Goal: Task Accomplishment & Management: Complete application form

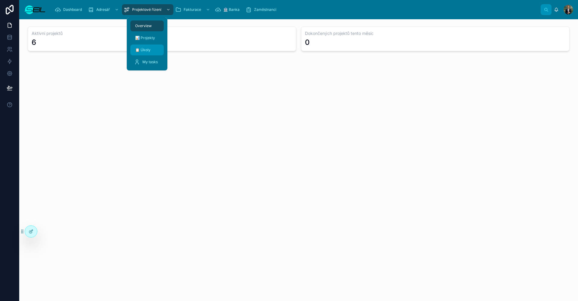
click at [148, 48] on span "📋 Úkoly" at bounding box center [142, 50] width 15 height 5
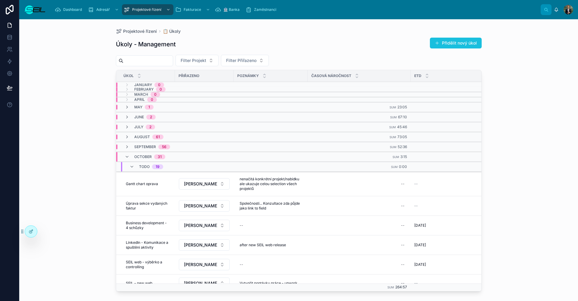
click at [467, 46] on button "Přidělit nový úkol" at bounding box center [456, 43] width 52 height 11
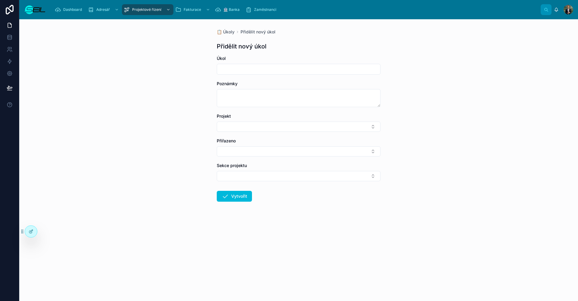
click at [259, 64] on div "Úkol" at bounding box center [299, 64] width 164 height 19
click at [258, 65] on div at bounding box center [299, 69] width 164 height 11
click at [256, 67] on input "text" at bounding box center [298, 69] width 163 height 8
type input "**********"
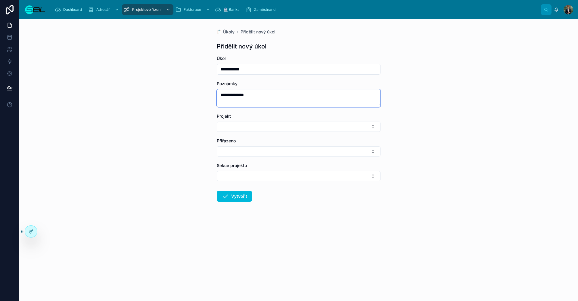
type textarea "**********"
drag, startPoint x: 261, startPoint y: 93, endPoint x: 204, endPoint y: 94, distance: 56.3
click at [216, 94] on div "**********" at bounding box center [298, 129] width 173 height 221
click at [251, 131] on button "Select Button" at bounding box center [299, 127] width 164 height 10
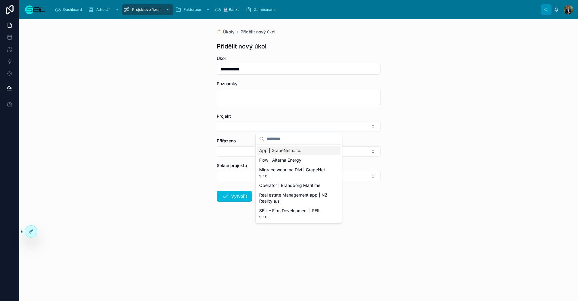
click at [277, 149] on span "App | GrapeNet s.r.o." at bounding box center [280, 151] width 42 height 6
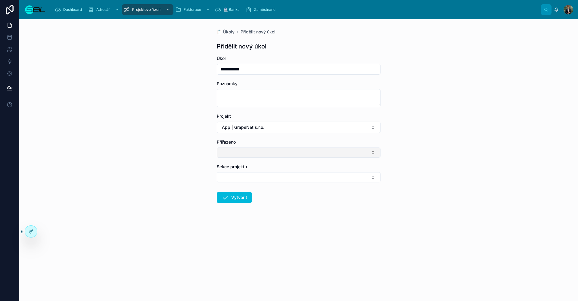
click at [239, 151] on button "Select Button" at bounding box center [299, 153] width 164 height 10
click at [279, 174] on span "[PERSON_NAME], BBA" at bounding box center [281, 176] width 45 height 6
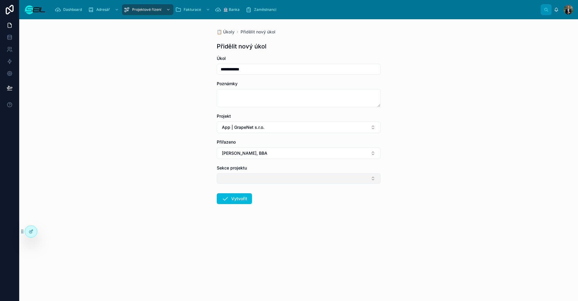
click at [254, 180] on button "Select Button" at bounding box center [299, 178] width 164 height 10
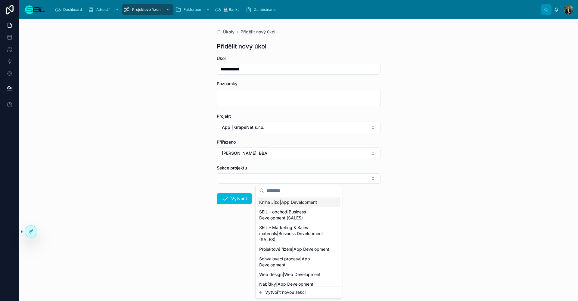
click at [154, 185] on div "**********" at bounding box center [298, 160] width 559 height 282
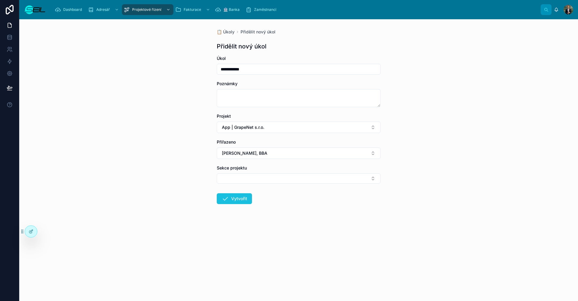
click at [227, 198] on icon at bounding box center [225, 198] width 7 height 7
click at [174, 180] on div "**********" at bounding box center [298, 160] width 559 height 282
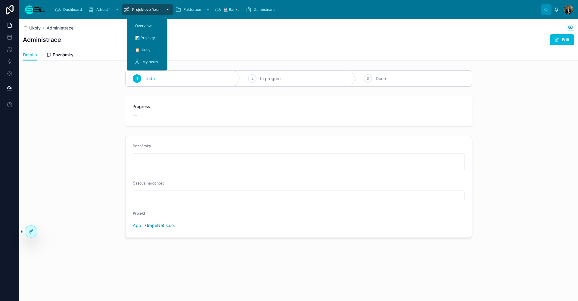
click at [146, 7] on span "Projektové řízení" at bounding box center [146, 9] width 29 height 5
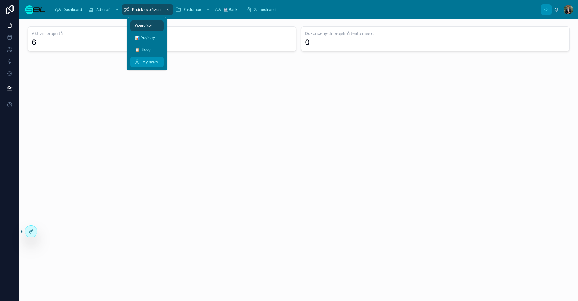
click at [151, 60] on span "My tasks" at bounding box center [149, 62] width 15 height 5
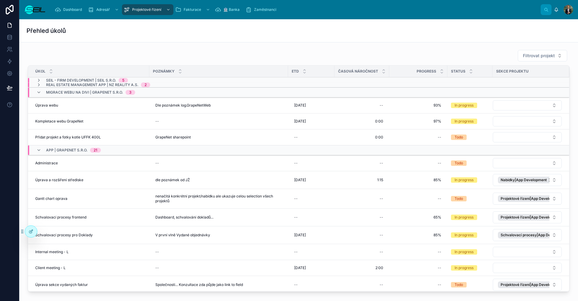
click at [36, 92] on div "Migrace webu na Divi | GrapeNet s.r.o. 3" at bounding box center [85, 93] width 113 height 10
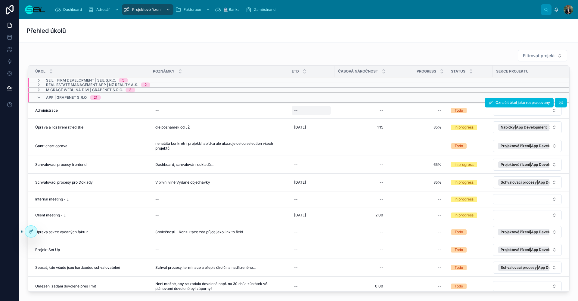
click at [320, 107] on div "--" at bounding box center [311, 111] width 39 height 10
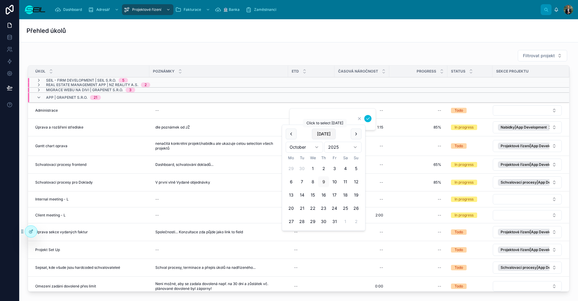
click at [328, 135] on button "[DATE]" at bounding box center [324, 134] width 24 height 11
click at [335, 216] on button "31" at bounding box center [334, 221] width 11 height 11
type input "**********"
click at [368, 120] on icon "submit" at bounding box center [368, 118] width 5 height 5
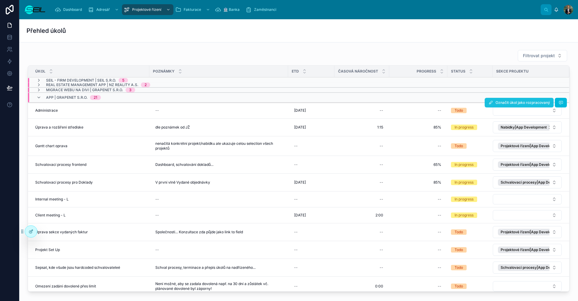
click at [500, 102] on span "Označit úkol jako rozpracovaný" at bounding box center [523, 102] width 54 height 5
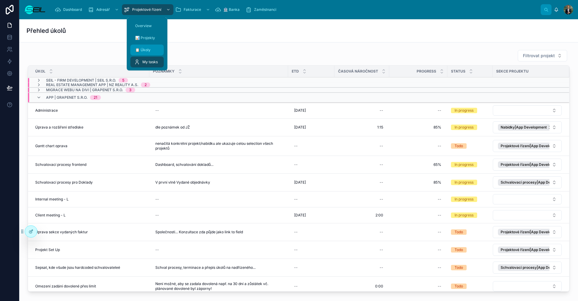
click at [155, 54] on div "📋 Úkoly" at bounding box center [147, 50] width 26 height 10
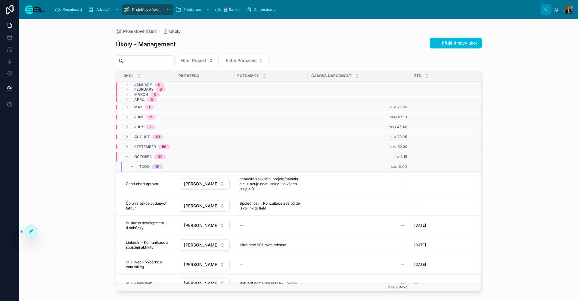
click at [453, 43] on button "Přidělit nový úkol" at bounding box center [456, 43] width 52 height 11
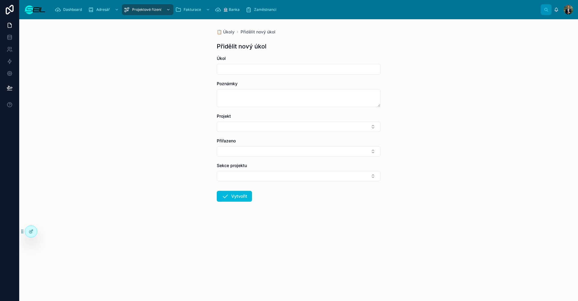
click at [259, 64] on div at bounding box center [299, 69] width 164 height 11
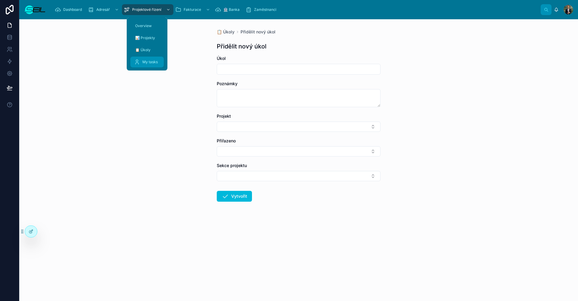
click at [148, 57] on div "My tasks" at bounding box center [147, 62] width 26 height 10
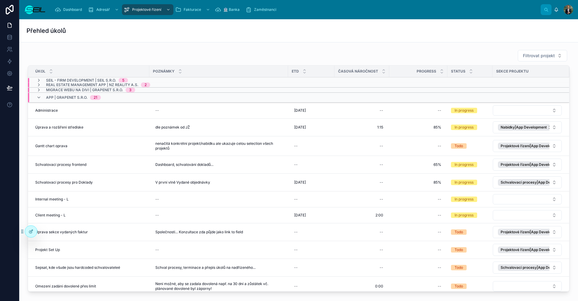
click at [233, 48] on div "Filtrovat projekt Úkol Poznámky ETD Časová náročnost Progress Status Sekce proj…" at bounding box center [298, 171] width 549 height 249
click at [148, 15] on div "Dashboard Adresář Projektové řízení Fakturace 🏦 Banka Zaměstnanci" at bounding box center [296, 9] width 490 height 13
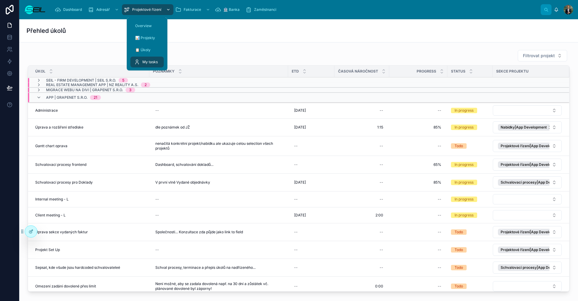
click at [149, 15] on link "Projektové řízení" at bounding box center [147, 9] width 51 height 11
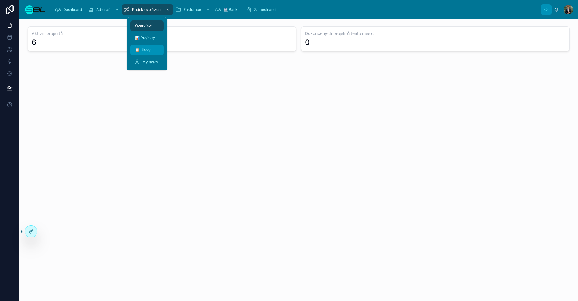
click at [154, 47] on div "📋 Úkoly" at bounding box center [147, 50] width 26 height 10
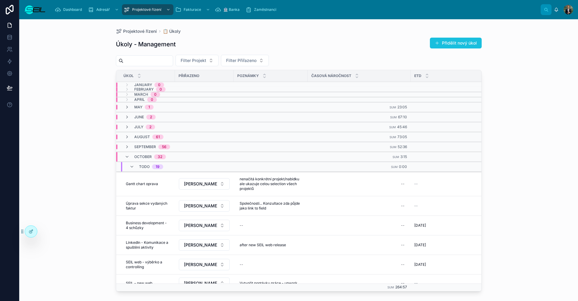
click at [450, 41] on button "Přidělit nový úkol" at bounding box center [456, 43] width 52 height 11
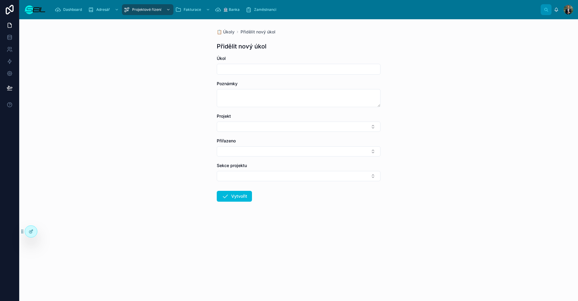
click at [244, 74] on div at bounding box center [299, 69] width 164 height 11
click at [244, 70] on input "text" at bounding box center [298, 69] width 163 height 8
click at [244, 121] on div "Projekt" at bounding box center [299, 122] width 164 height 19
click at [244, 122] on button "Select Button" at bounding box center [299, 127] width 164 height 10
click at [271, 71] on input "**********" at bounding box center [298, 69] width 163 height 8
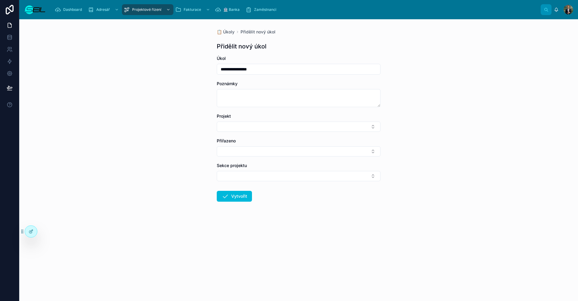
type input "**********"
type textarea "*"
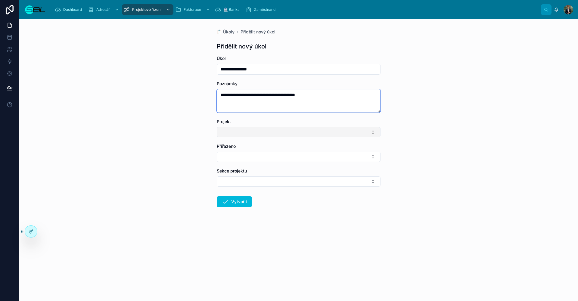
type textarea "**********"
click at [264, 135] on button "Select Button" at bounding box center [299, 132] width 164 height 10
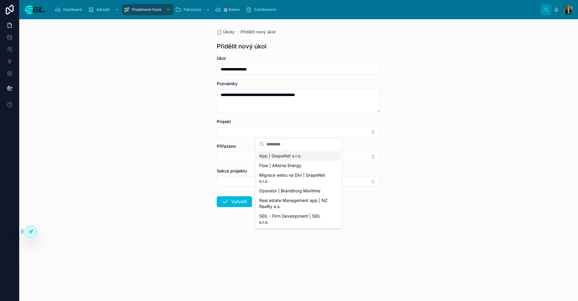
click at [288, 159] on div "App | GrapeNet s.r.o." at bounding box center [299, 156] width 84 height 10
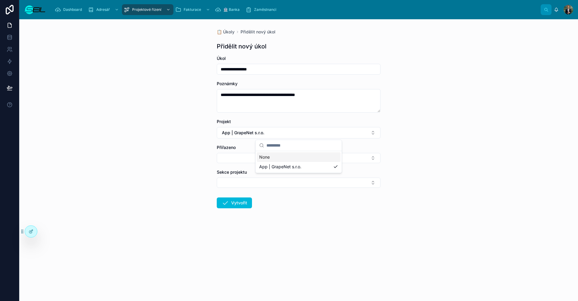
click at [241, 151] on div "Přiřazeno" at bounding box center [299, 154] width 164 height 19
click at [249, 154] on button "Select Button" at bounding box center [299, 158] width 164 height 10
click at [272, 177] on div "[PERSON_NAME], BBA" at bounding box center [299, 182] width 84 height 10
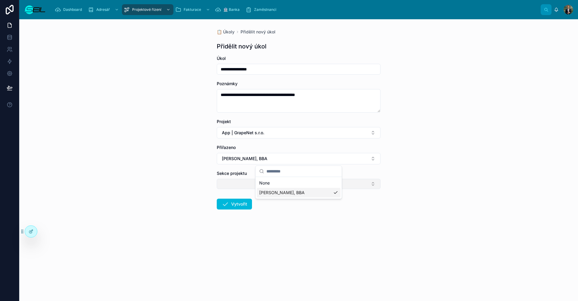
click at [259, 182] on button "Select Button" at bounding box center [299, 184] width 164 height 10
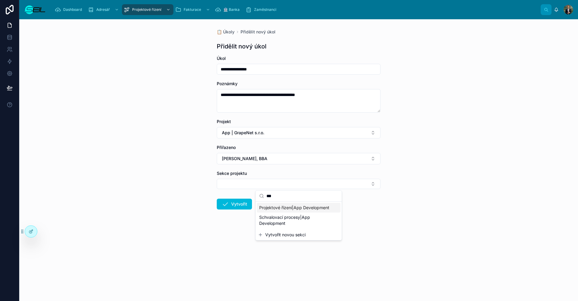
type input "***"
click at [296, 201] on div "***" at bounding box center [299, 196] width 86 height 11
click at [294, 208] on span "Projektové řízení|App Development" at bounding box center [294, 208] width 70 height 6
click at [227, 202] on icon at bounding box center [225, 205] width 7 height 7
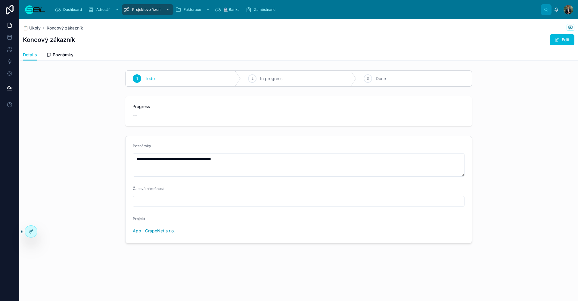
click at [165, 55] on div "Details Poznámky" at bounding box center [299, 54] width 552 height 11
click at [143, 14] on div "Projektové řízení" at bounding box center [148, 10] width 48 height 10
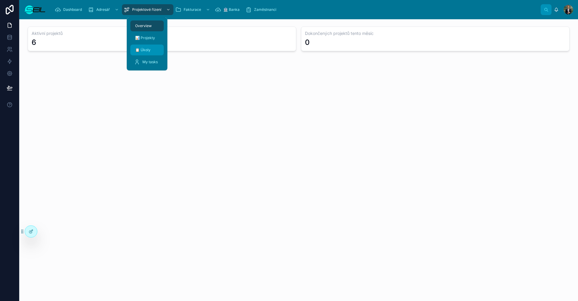
click at [147, 49] on span "📋 Úkoly" at bounding box center [142, 50] width 15 height 5
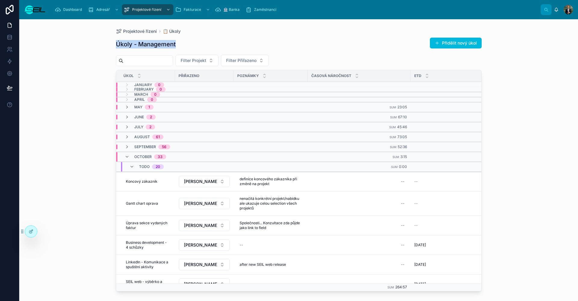
drag, startPoint x: 180, startPoint y: 43, endPoint x: 116, endPoint y: 43, distance: 63.8
click at [116, 43] on div "Úkoly - Management Přidělit nový úkol" at bounding box center [299, 44] width 366 height 14
click at [117, 43] on h1 "Úkoly - Management" at bounding box center [146, 44] width 60 height 8
drag, startPoint x: 117, startPoint y: 43, endPoint x: 136, endPoint y: 45, distance: 19.3
click at [117, 44] on h1 "Úkoly - Management" at bounding box center [146, 44] width 60 height 8
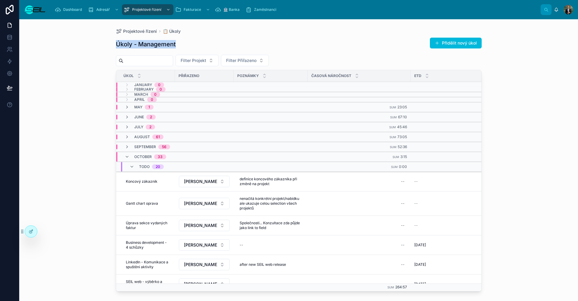
drag, startPoint x: 136, startPoint y: 45, endPoint x: 225, endPoint y: 47, distance: 88.2
click at [225, 47] on div "Úkoly - Management Přidělit nový úkol" at bounding box center [299, 44] width 366 height 14
drag, startPoint x: 178, startPoint y: 51, endPoint x: 92, endPoint y: 52, distance: 85.2
click at [92, 52] on div "Projektové řízení 📋 Úkoly Úkoly - Management Přidělit nový úkol Filter Projekt …" at bounding box center [298, 160] width 559 height 282
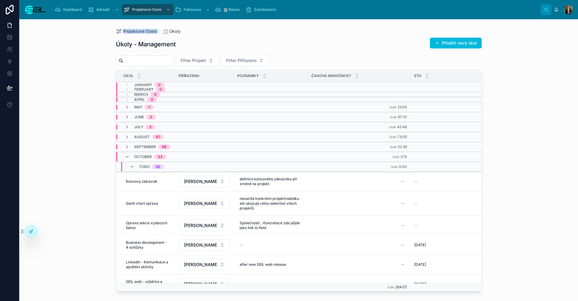
drag, startPoint x: 121, startPoint y: 29, endPoint x: 258, endPoint y: 27, distance: 137.3
click at [258, 27] on div "Projektové řízení 📋 Úkoly Úkoly - Management Přidělit nový úkol Filter Projekt …" at bounding box center [298, 156] width 385 height 275
click at [251, 29] on div "Projektové řízení 📋 Úkoly" at bounding box center [299, 31] width 366 height 5
drag, startPoint x: 226, startPoint y: 31, endPoint x: 122, endPoint y: 32, distance: 103.6
click at [122, 32] on div "Projektové řízení 📋 Úkoly" at bounding box center [299, 31] width 366 height 5
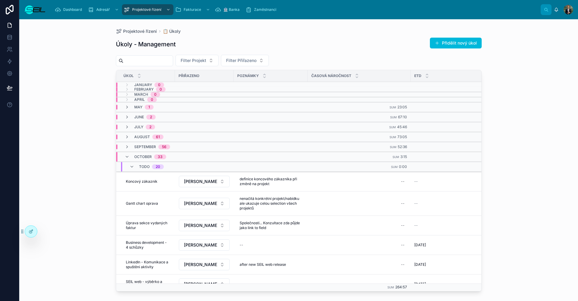
click at [111, 44] on div "Projektové řízení 📋 Úkoly Úkoly - Management Přidělit nový úkol Filter Projekt …" at bounding box center [298, 156] width 385 height 275
drag, startPoint x: 133, startPoint y: 43, endPoint x: 207, endPoint y: 40, distance: 74.4
click at [207, 40] on div "Projektové řízení 📋 Úkoly Úkoly - Management Přidělit nový úkol Filter Projekt …" at bounding box center [298, 156] width 385 height 275
click at [207, 40] on div "Úkoly - Management Přidělit nový úkol" at bounding box center [299, 44] width 366 height 14
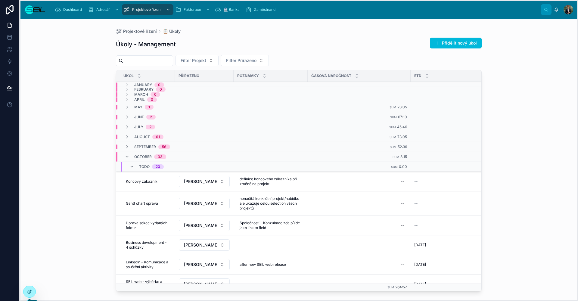
drag, startPoint x: 22, startPoint y: 230, endPoint x: 26, endPoint y: 290, distance: 60.3
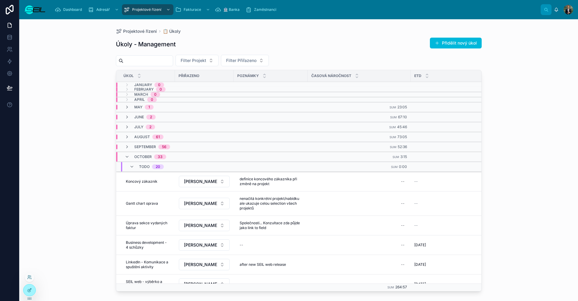
click at [571, 10] on div at bounding box center [569, 10] width 10 height 10
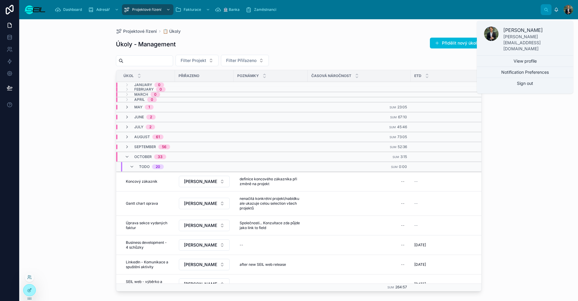
click at [459, 27] on div "Projektové řízení 📋 Úkoly Úkoly - Management Přidělit nový úkol Filter Projekt …" at bounding box center [298, 156] width 385 height 275
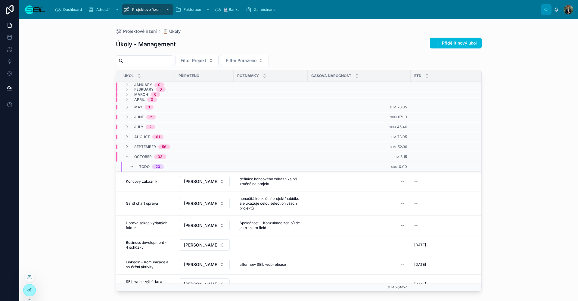
click at [90, 45] on div "Projektové řízení 📋 Úkoly Úkoly - Management Přidělit nový úkol Filter Projekt …" at bounding box center [298, 160] width 559 height 282
drag, startPoint x: 99, startPoint y: 44, endPoint x: 189, endPoint y: 42, distance: 90.4
click at [189, 42] on div "Projektové řízení 📋 Úkoly Úkoly - Management Přidělit nový úkol Filter Projekt …" at bounding box center [298, 160] width 559 height 282
click at [189, 42] on div "Úkoly - Management Přidělit nový úkol" at bounding box center [299, 44] width 366 height 14
drag, startPoint x: 189, startPoint y: 42, endPoint x: 98, endPoint y: 47, distance: 91.1
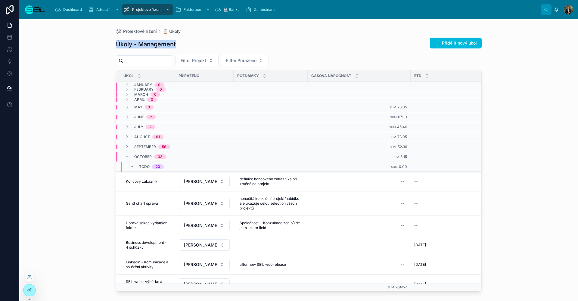
click at [98, 47] on div "Projektové řízení 📋 Úkoly Úkoly - Management Přidělit nový úkol Filter Projekt …" at bounding box center [298, 160] width 559 height 282
drag, startPoint x: 105, startPoint y: 44, endPoint x: 203, endPoint y: 41, distance: 97.9
click at [203, 41] on div "Projektové řízení 📋 Úkoly Úkoly - Management Přidělit nový úkol Filter Projekt …" at bounding box center [298, 160] width 559 height 282
click at [203, 41] on div "Úkoly - Management Přidělit nový úkol" at bounding box center [299, 44] width 366 height 14
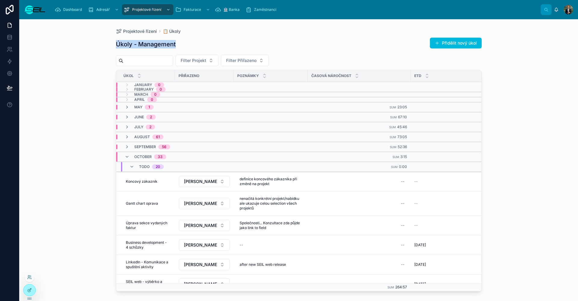
drag, startPoint x: 197, startPoint y: 42, endPoint x: 109, endPoint y: 42, distance: 87.9
click at [109, 42] on div "Projektové řízení 📋 Úkoly Úkoly - Management Přidělit nový úkol Filter Projekt …" at bounding box center [298, 156] width 385 height 275
drag, startPoint x: 109, startPoint y: 42, endPoint x: 186, endPoint y: 42, distance: 77.1
click at [186, 42] on div "Projektové řízení 📋 Úkoly Úkoly - Management Přidělit nový úkol Filter Projekt …" at bounding box center [298, 156] width 385 height 275
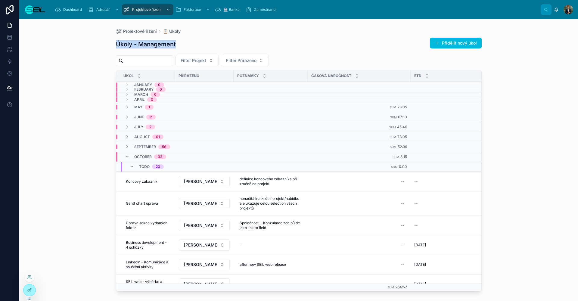
click at [186, 42] on div "Úkoly - Management Přidělit nový úkol" at bounding box center [299, 44] width 366 height 14
drag, startPoint x: 174, startPoint y: 44, endPoint x: 106, endPoint y: 40, distance: 67.8
click at [106, 40] on div "Projektové řízení 📋 Úkoly Úkoly - Management Přidělit nový úkol Filter Projekt …" at bounding box center [298, 156] width 385 height 275
drag, startPoint x: 112, startPoint y: 43, endPoint x: 211, endPoint y: 43, distance: 99.4
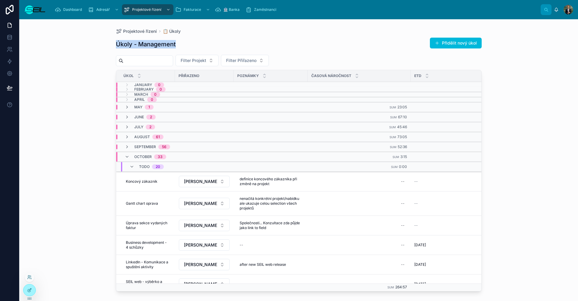
click at [211, 43] on div "Projektové řízení 📋 Úkoly Úkoly - Management Přidělit nový úkol Filter Projekt …" at bounding box center [298, 156] width 385 height 275
click at [211, 43] on div "Úkoly - Management Přidělit nový úkol" at bounding box center [299, 44] width 366 height 14
click at [218, 42] on div "Úkoly - Management Přidělit nový úkol" at bounding box center [299, 44] width 366 height 14
click at [200, 44] on div "Úkoly - Management Přidělit nový úkol" at bounding box center [299, 44] width 366 height 14
drag, startPoint x: 186, startPoint y: 43, endPoint x: 110, endPoint y: 43, distance: 75.6
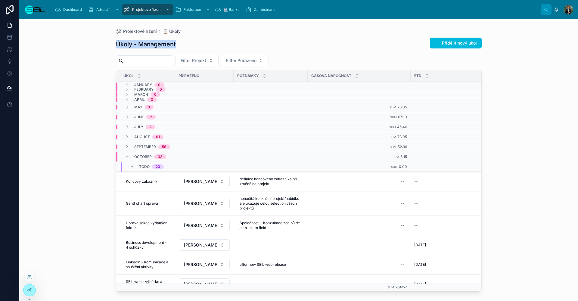
click at [110, 43] on div "Projektové řízení 📋 Úkoly Úkoly - Management Přidělit nový úkol Filter Projekt …" at bounding box center [298, 156] width 385 height 275
click at [111, 44] on div "Projektové řízení 📋 Úkoly Úkoly - Management Přidělit nový úkol Filter Projekt …" at bounding box center [298, 156] width 385 height 275
drag, startPoint x: 111, startPoint y: 44, endPoint x: 209, endPoint y: 45, distance: 97.9
click at [209, 45] on div "Projektové řízení 📋 Úkoly Úkoly - Management Přidělit nový úkol Filter Projekt …" at bounding box center [298, 156] width 385 height 275
click at [209, 45] on div "Úkoly - Management Přidělit nový úkol" at bounding box center [299, 44] width 366 height 14
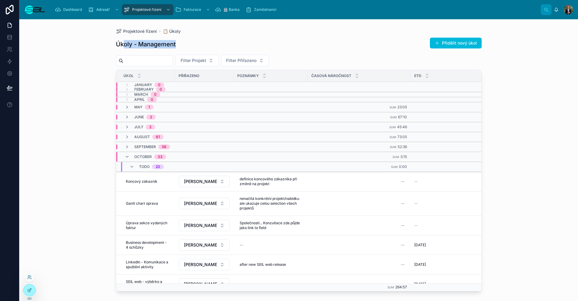
drag, startPoint x: 201, startPoint y: 45, endPoint x: 123, endPoint y: 45, distance: 77.4
click at [123, 45] on div "Úkoly - Management Přidělit nový úkol" at bounding box center [299, 44] width 366 height 14
click at [117, 45] on h1 "Úkoly - Management" at bounding box center [146, 44] width 60 height 8
drag, startPoint x: 117, startPoint y: 45, endPoint x: 189, endPoint y: 39, distance: 72.9
click at [189, 39] on div "Úkoly - Management Přidělit nový úkol" at bounding box center [299, 44] width 366 height 14
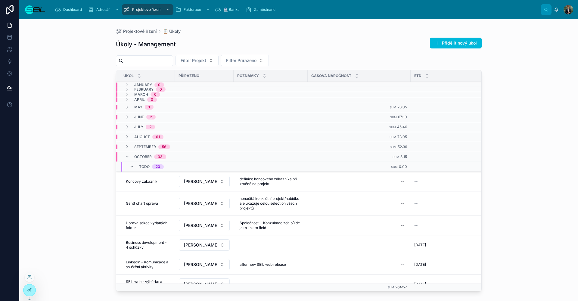
drag, startPoint x: 186, startPoint y: 42, endPoint x: 120, endPoint y: 48, distance: 66.8
click at [120, 48] on div "Úkoly - Management Přidělit nový úkol" at bounding box center [299, 44] width 366 height 14
drag, startPoint x: 96, startPoint y: 42, endPoint x: 184, endPoint y: 35, distance: 88.8
click at [184, 35] on div "Projektové řízení 📋 Úkoly Úkoly - Management Přidělit nový úkol Filter Projekt …" at bounding box center [298, 160] width 559 height 282
drag, startPoint x: 182, startPoint y: 39, endPoint x: 114, endPoint y: 47, distance: 68.9
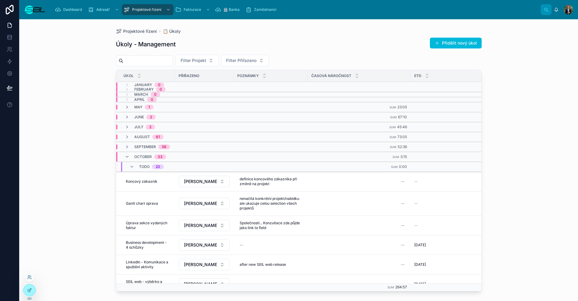
click at [114, 47] on div "Projektové řízení 📋 Úkoly Úkoly - Management Přidělit nový úkol Filter Projekt …" at bounding box center [298, 156] width 385 height 275
drag, startPoint x: 161, startPoint y: 39, endPoint x: 185, endPoint y: 42, distance: 24.0
click at [185, 42] on div "Projektové řízení 📋 Úkoly Úkoly - Management Přidělit nový úkol Filter Projekt …" at bounding box center [298, 156] width 385 height 275
click at [186, 42] on div "Úkoly - Management Přidělit nový úkol" at bounding box center [299, 44] width 366 height 14
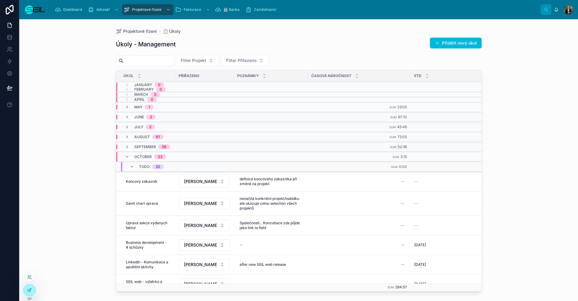
click at [186, 44] on div "Úkoly - Management Přidělit nový úkol" at bounding box center [299, 44] width 366 height 14
drag, startPoint x: 179, startPoint y: 44, endPoint x: 103, endPoint y: 46, distance: 76.5
click at [103, 46] on div "Projektové řízení 📋 Úkoly Úkoly - Management Přidělit nový úkol Filter Projekt …" at bounding box center [298, 160] width 559 height 282
drag, startPoint x: 142, startPoint y: 45, endPoint x: 207, endPoint y: 44, distance: 65.0
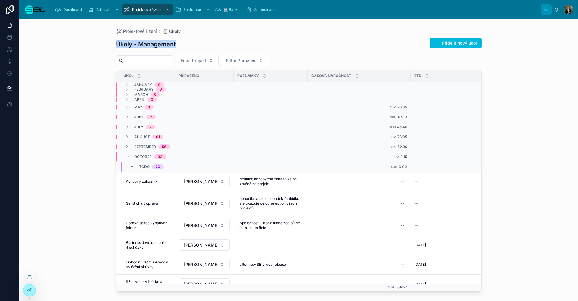
click at [207, 44] on div "Projektové řízení 📋 Úkoly Úkoly - Management Přidělit nový úkol Filter Projekt …" at bounding box center [298, 160] width 559 height 282
